Goal: Information Seeking & Learning: Learn about a topic

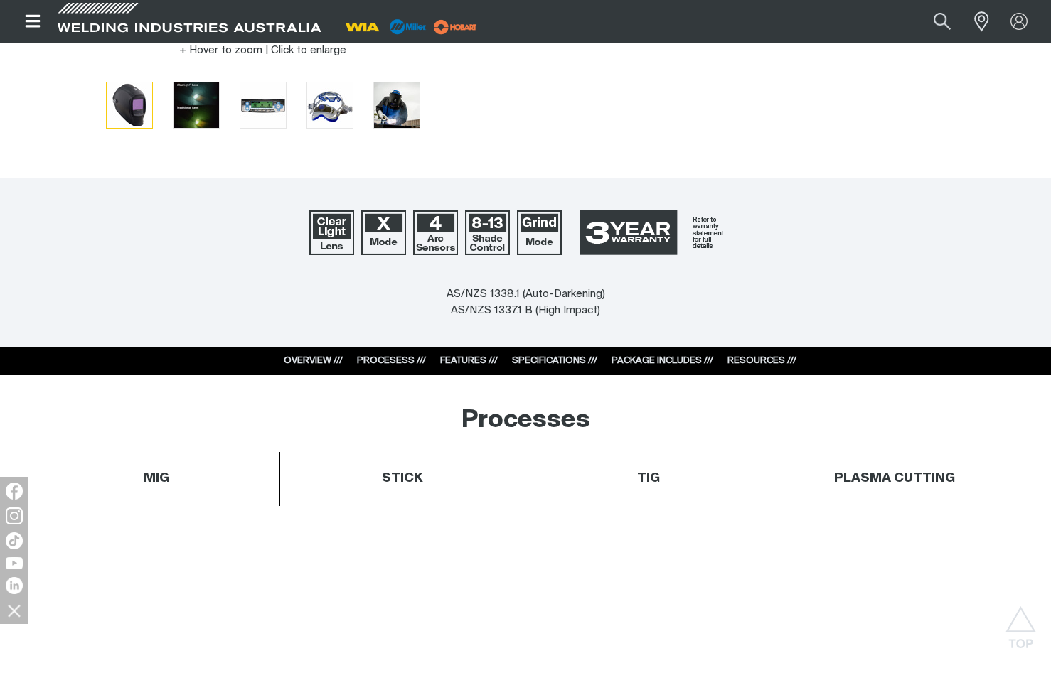
click at [685, 360] on link "PACKAGE INCLUDES ///" at bounding box center [662, 360] width 102 height 9
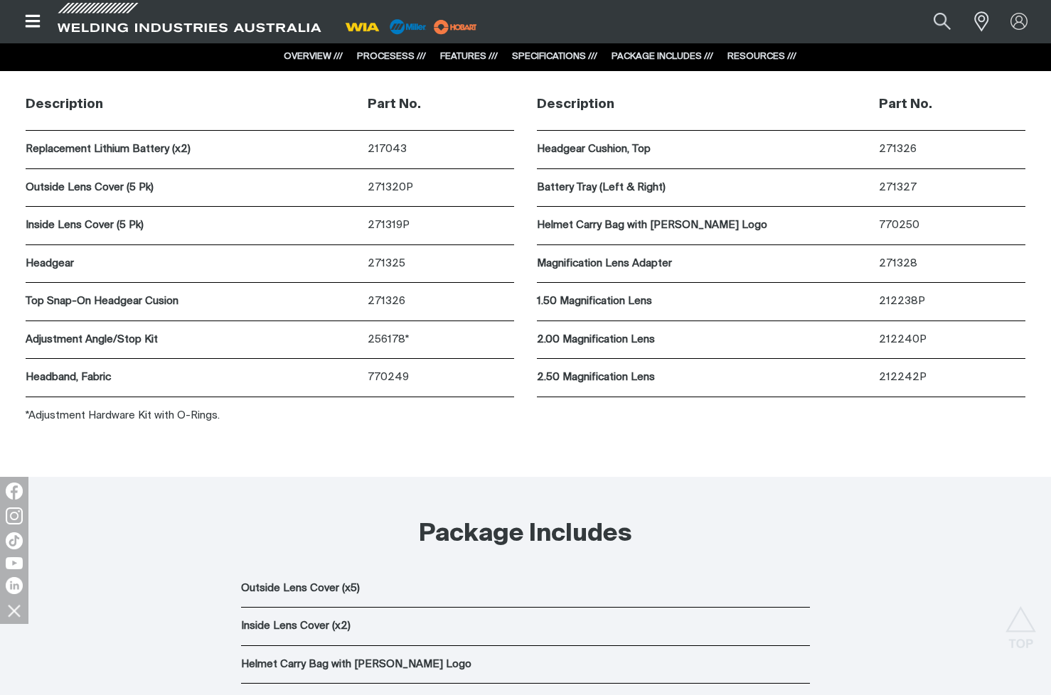
scroll to position [5213, 0]
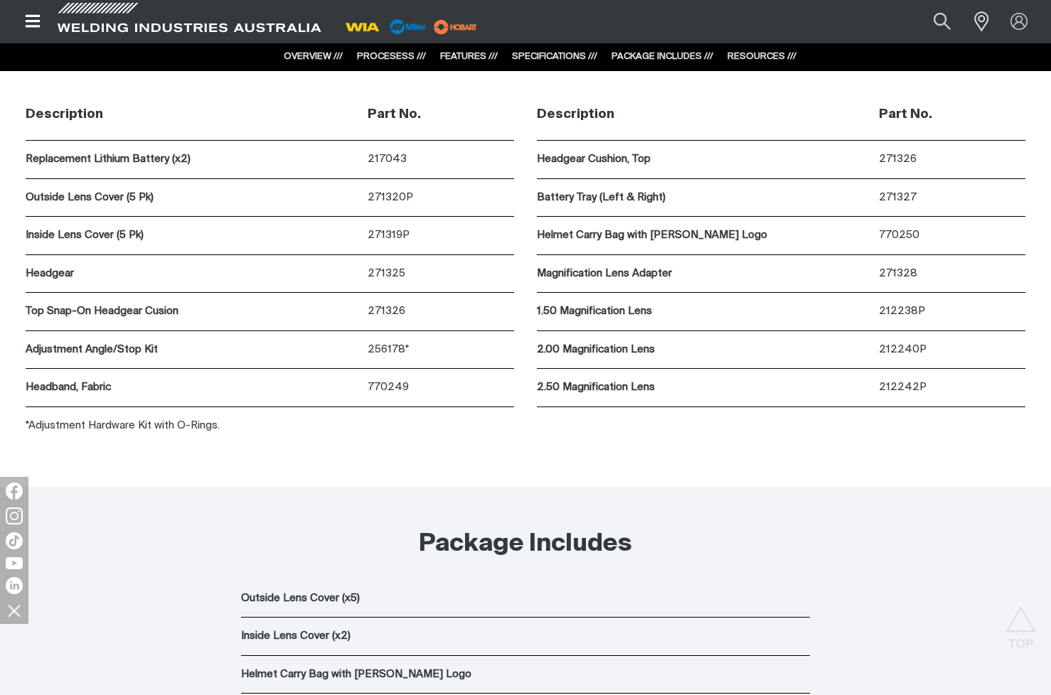
click at [261, 445] on div "Description Part No. Replacement Lithium Battery (x2) 217043 Outside Lens Cover…" at bounding box center [270, 267] width 488 height 355
click at [390, 206] on p "271320P" at bounding box center [441, 198] width 146 height 16
copy p "271320P"
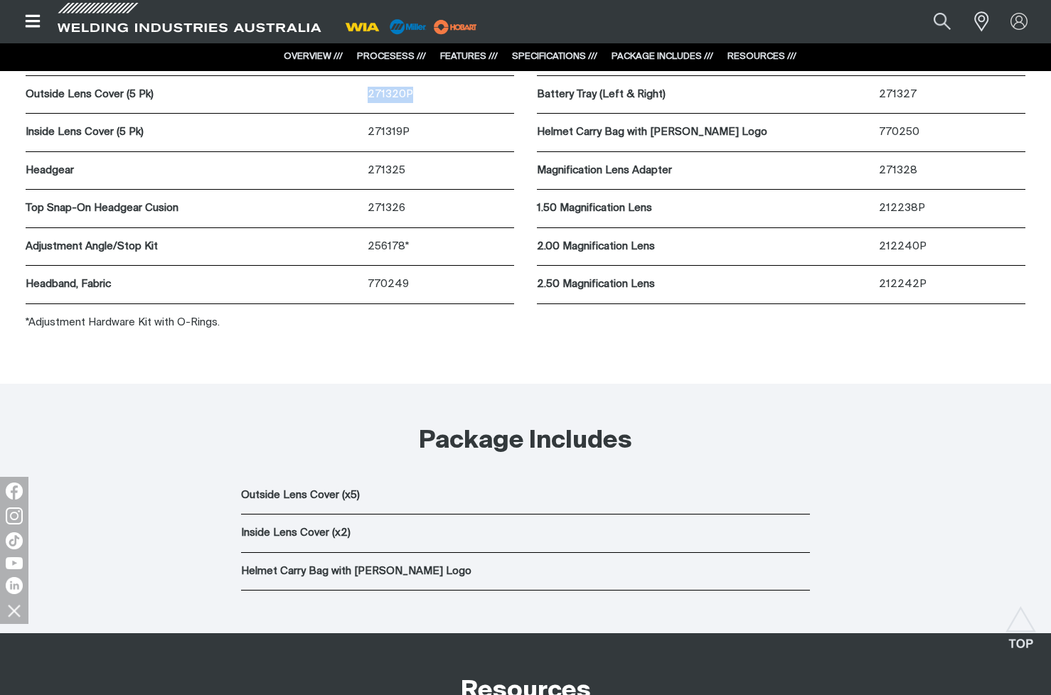
scroll to position [5355, 0]
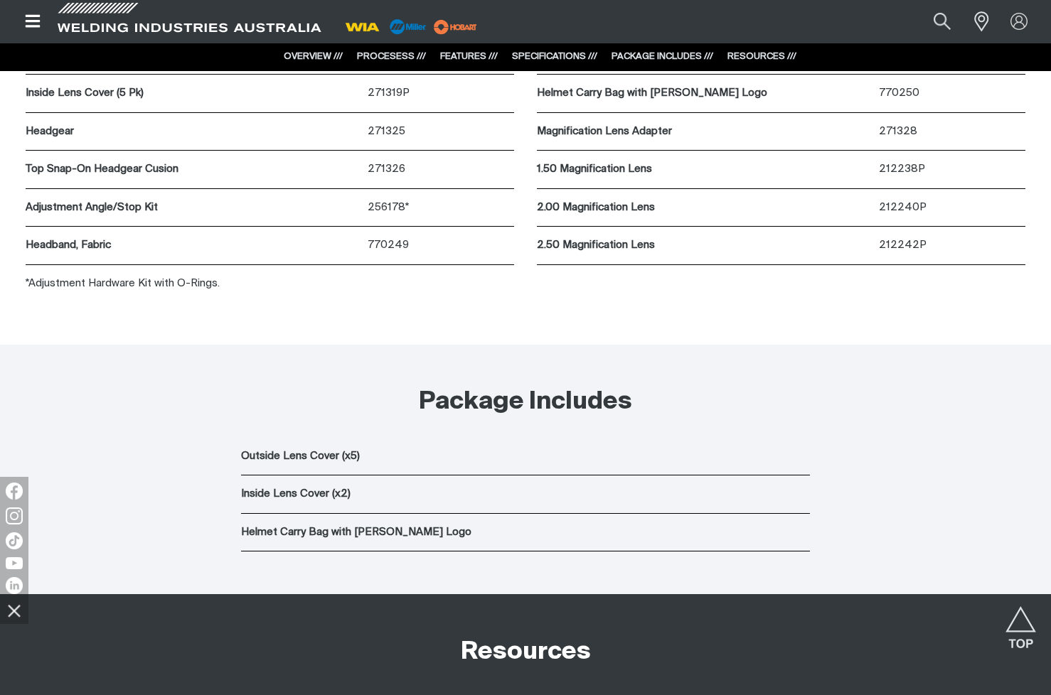
click at [343, 541] on p "Helmet Carry Bag with [PERSON_NAME] Logo" at bounding box center [525, 533] width 569 height 16
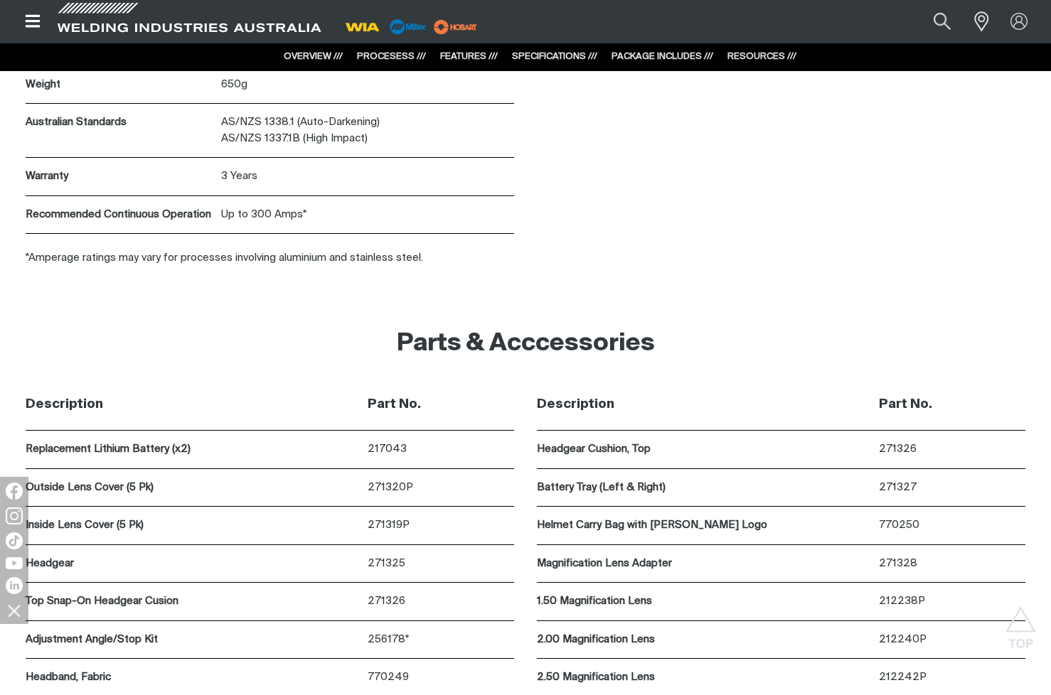
scroll to position [5071, 0]
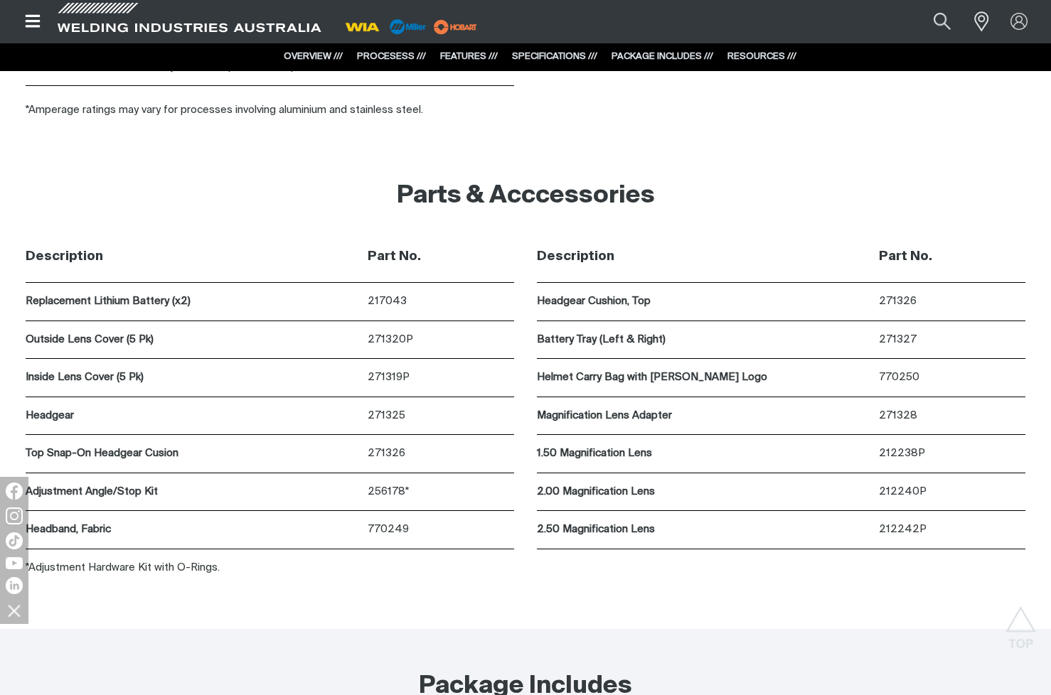
click at [759, 55] on link "RESOURCES ///" at bounding box center [761, 56] width 69 height 9
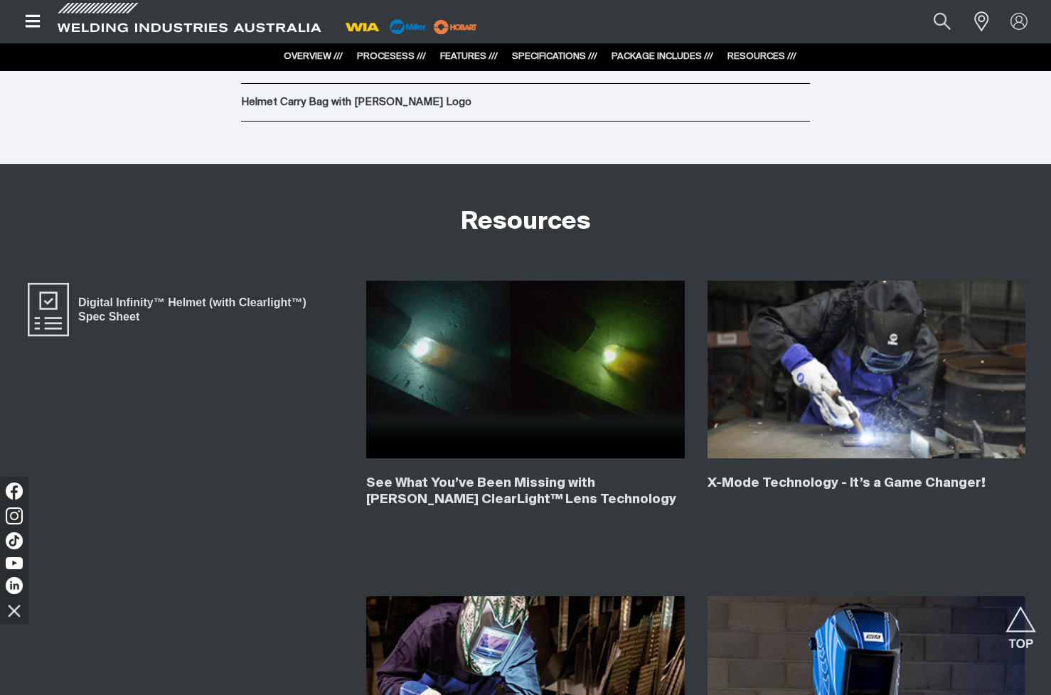
scroll to position [5894, 0]
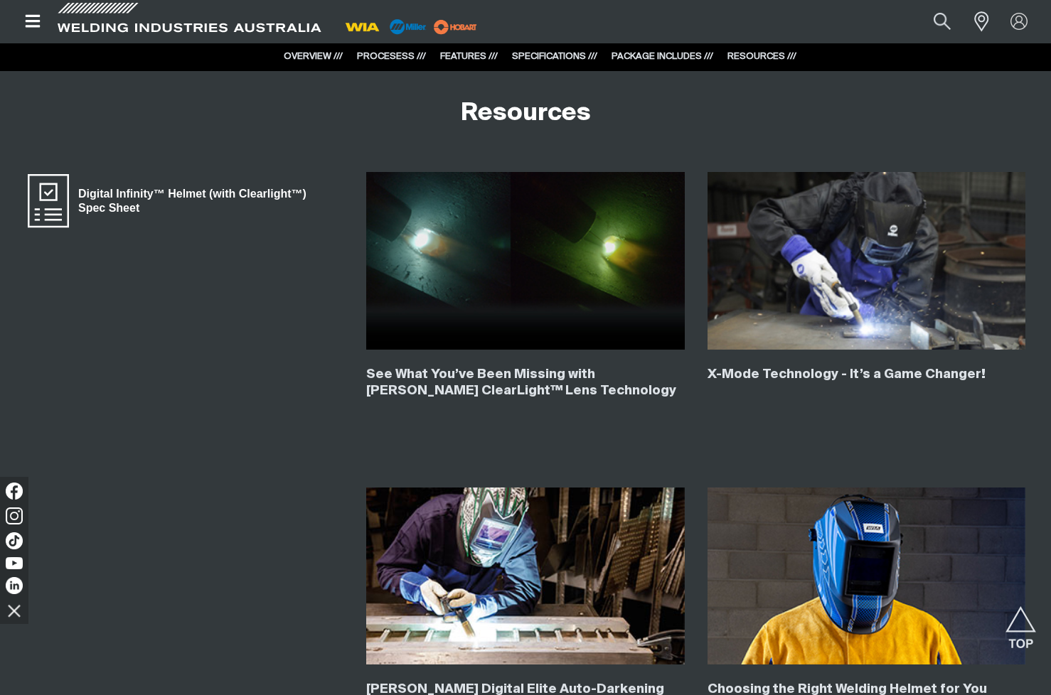
click at [72, 215] on span "Digital Infinity™ Helmet (with Clearlight™) Spec Sheet" at bounding box center [206, 201] width 274 height 32
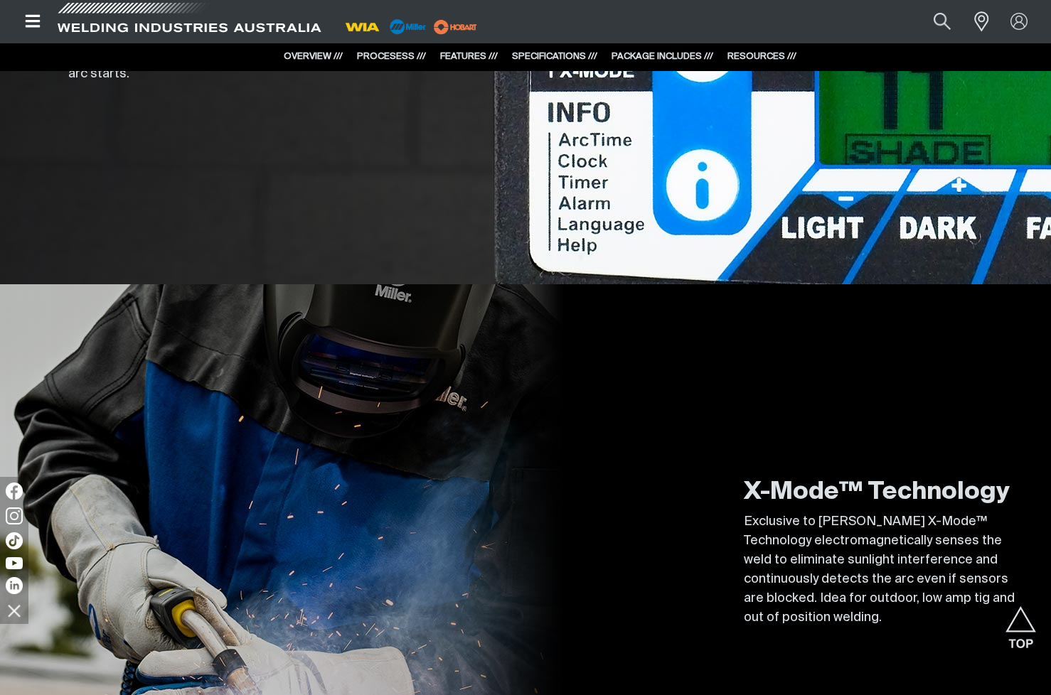
scroll to position [2979, 0]
